Goal: Communication & Community: Participate in discussion

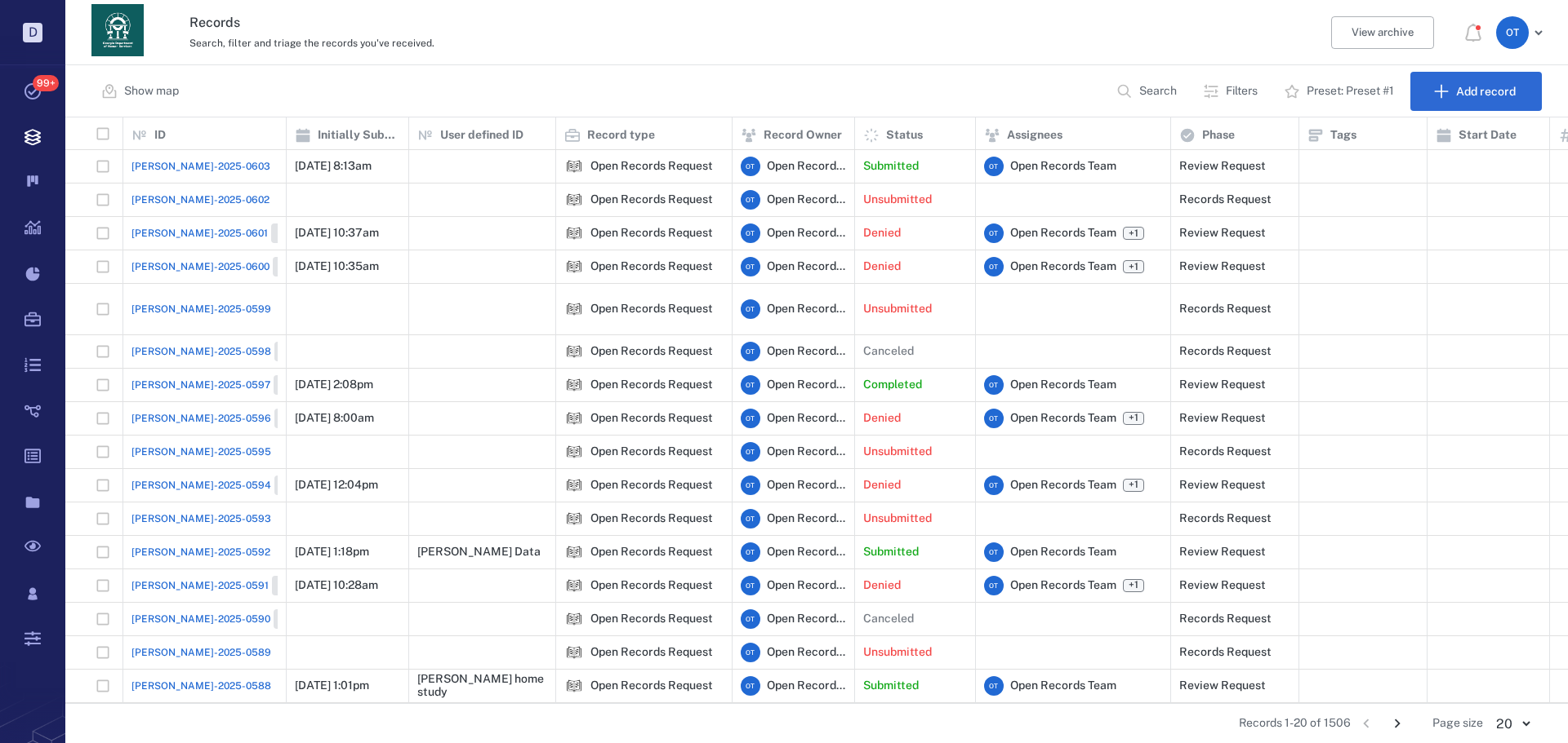
click at [412, 102] on button "Search" at bounding box center [1148, 91] width 84 height 39
click at [412, 99] on input "text" at bounding box center [1086, 92] width 115 height 35
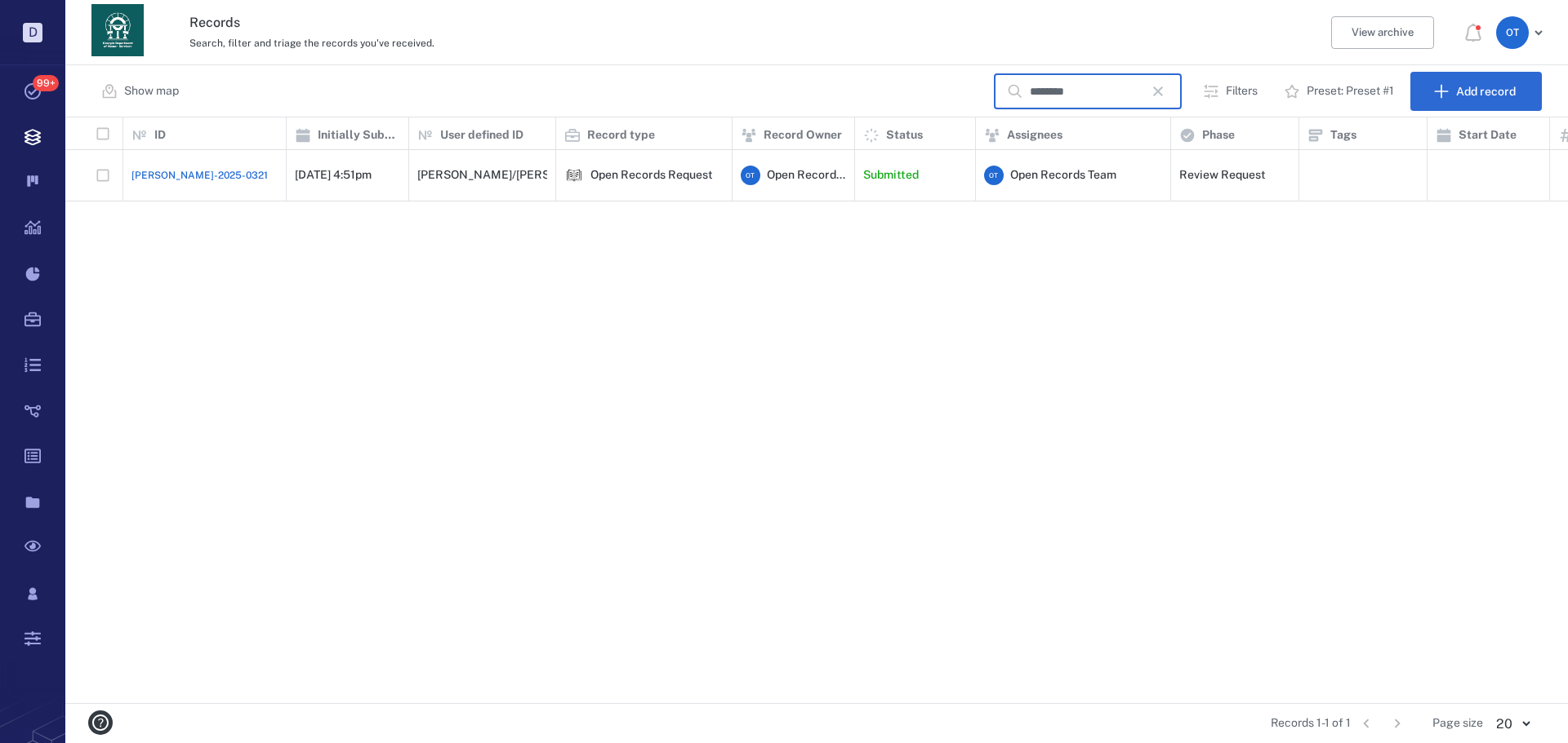
type input "********"
click at [184, 135] on span "[PERSON_NAME]-2025-0321" at bounding box center [199, 176] width 136 height 15
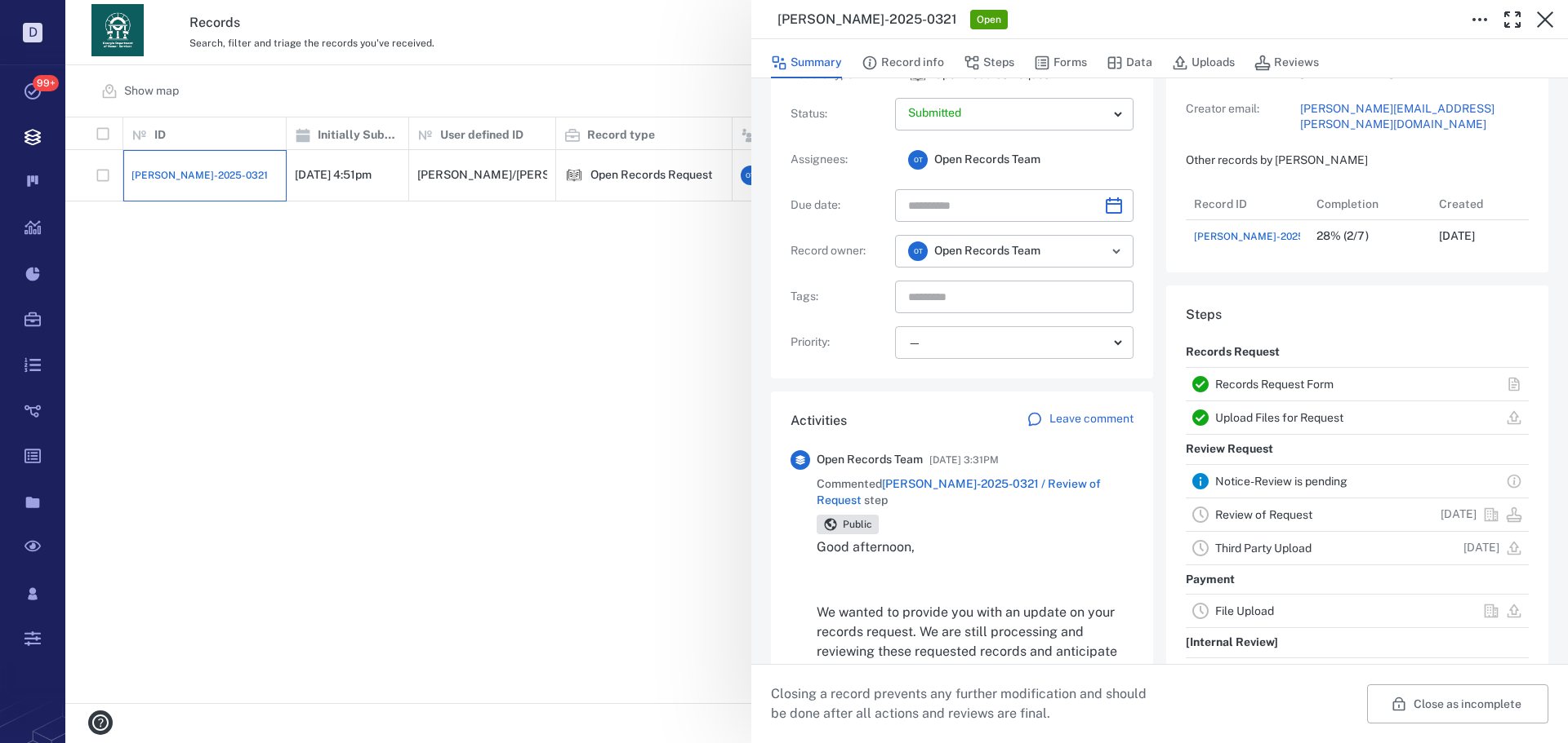
scroll to position [327, 0]
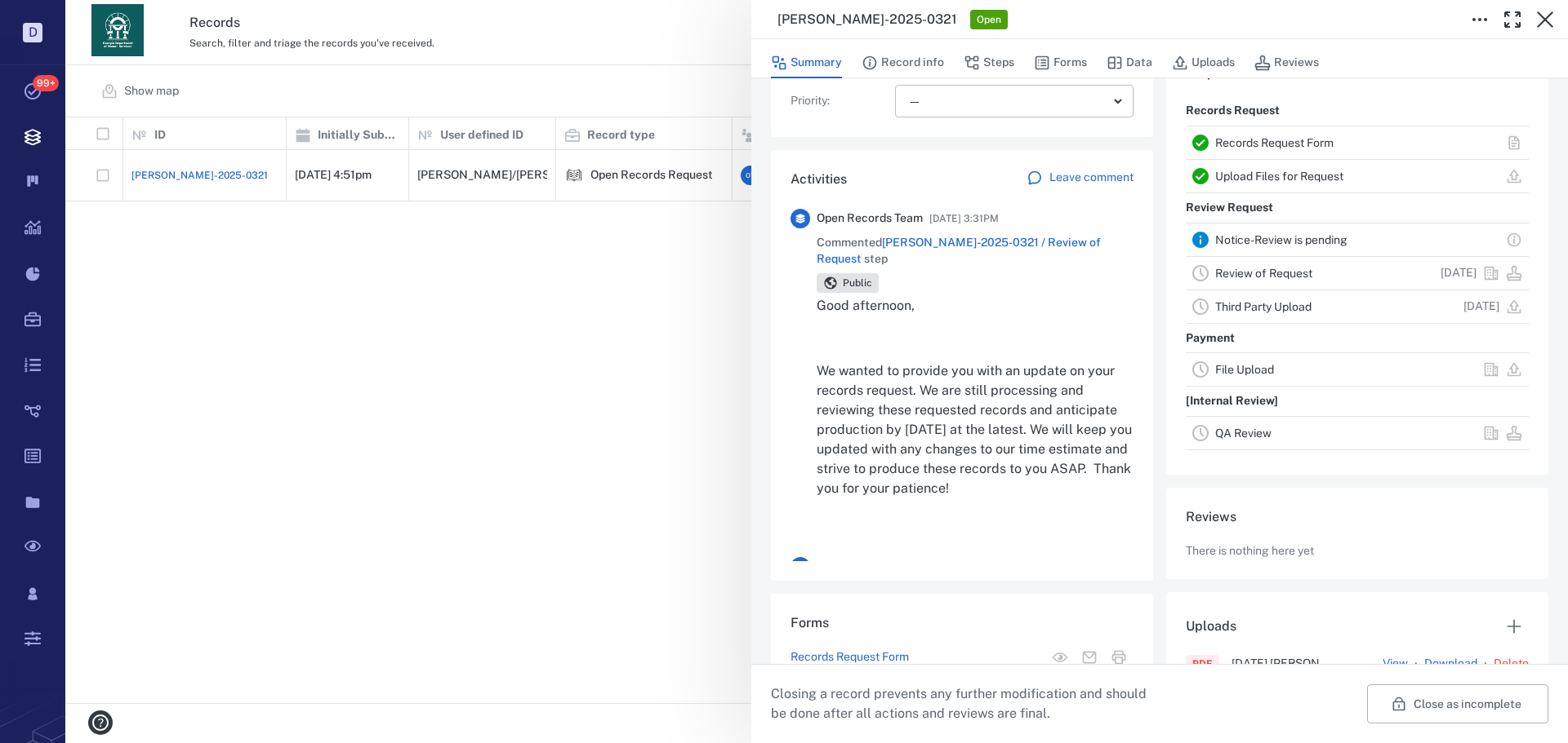
click at [412, 135] on p "Leave comment" at bounding box center [1091, 178] width 84 height 17
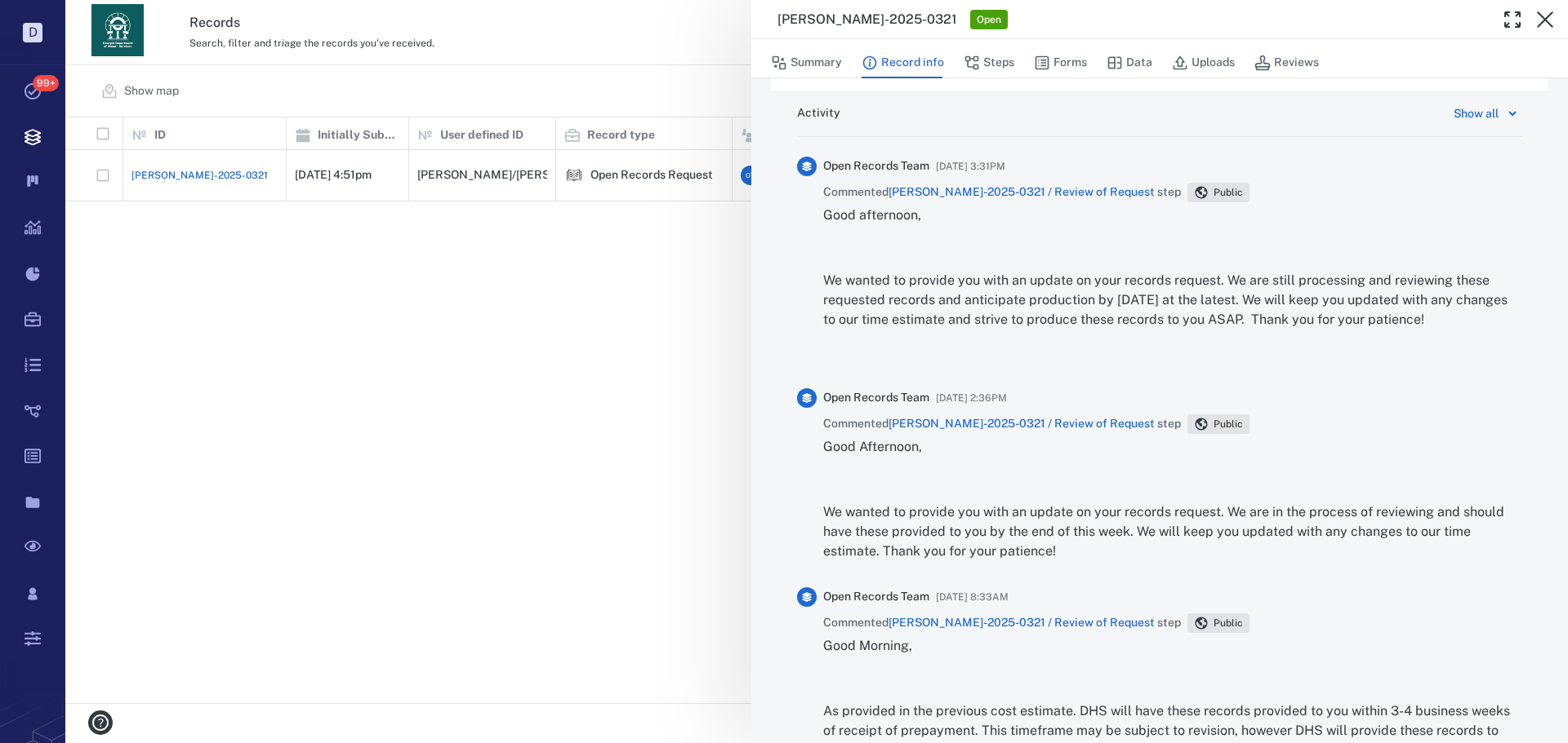
scroll to position [898, 0]
